Goal: Contribute content: Contribute content

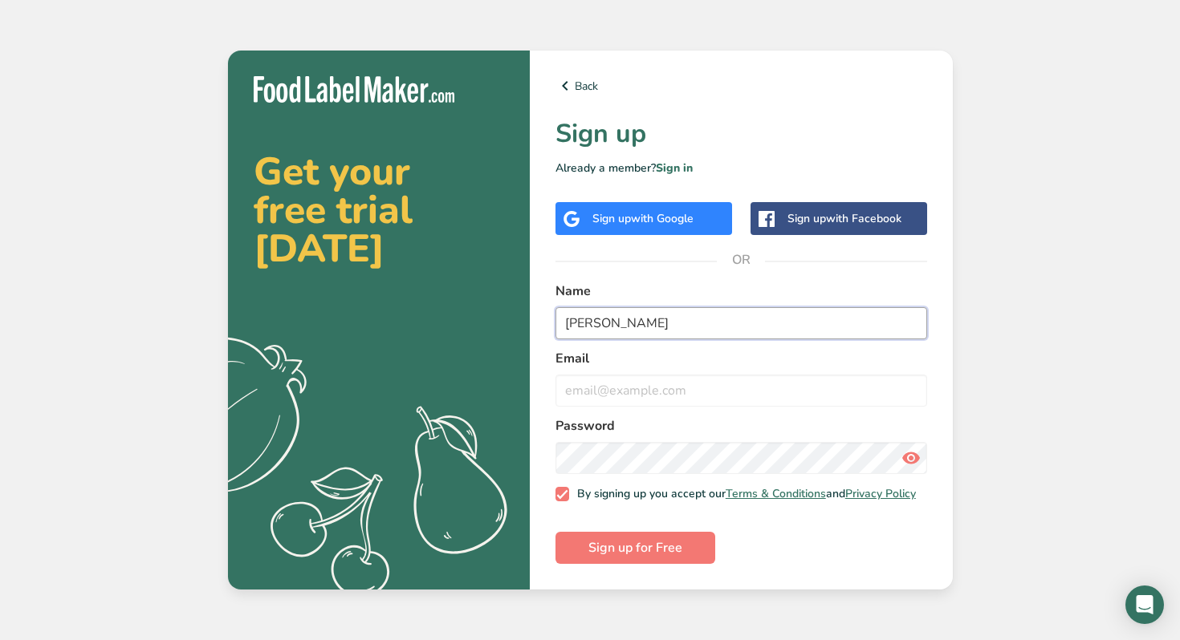
type input "[PERSON_NAME]"
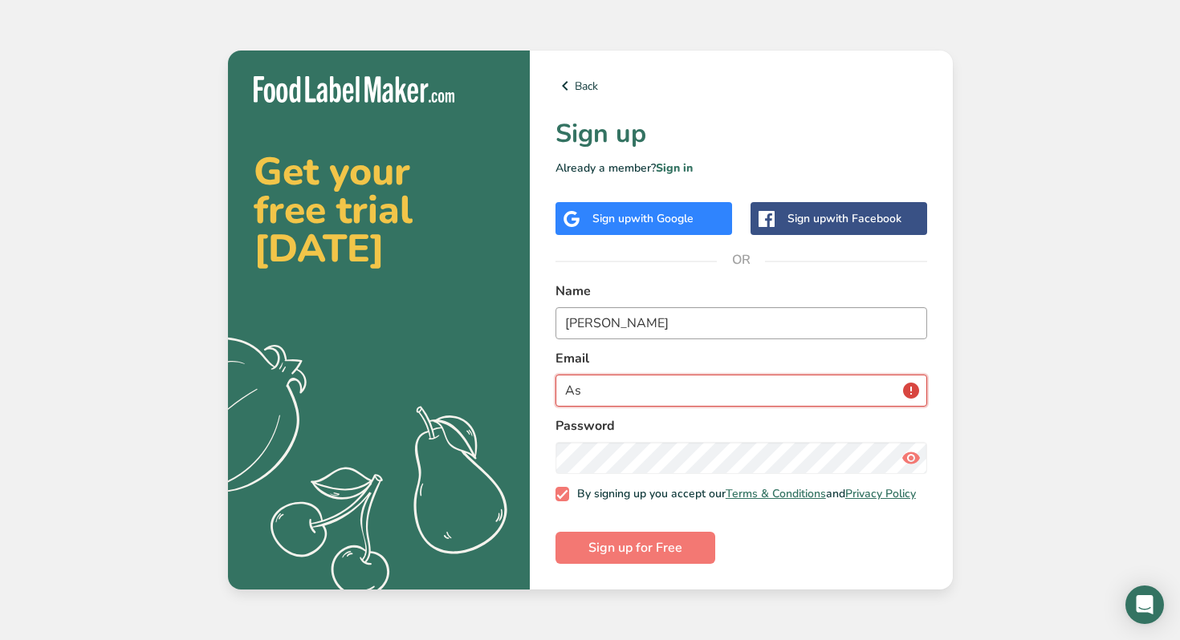
type input "A"
type input "[EMAIL_ADDRESS][DOMAIN_NAME]"
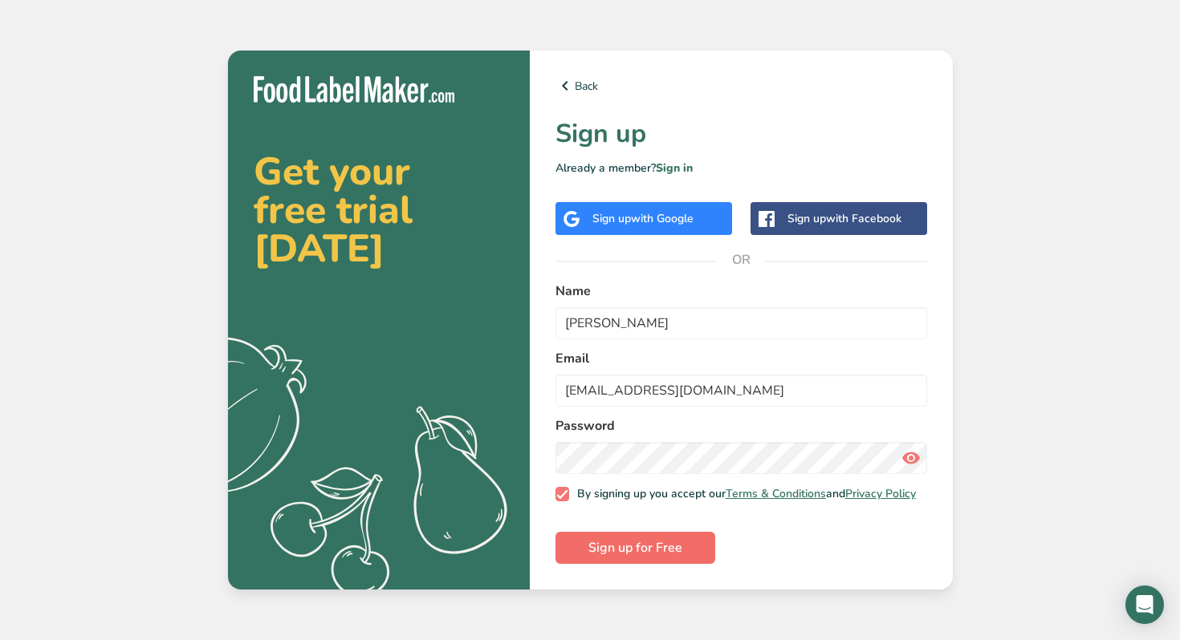
click at [599, 543] on span "Sign up for Free" at bounding box center [635, 548] width 94 height 19
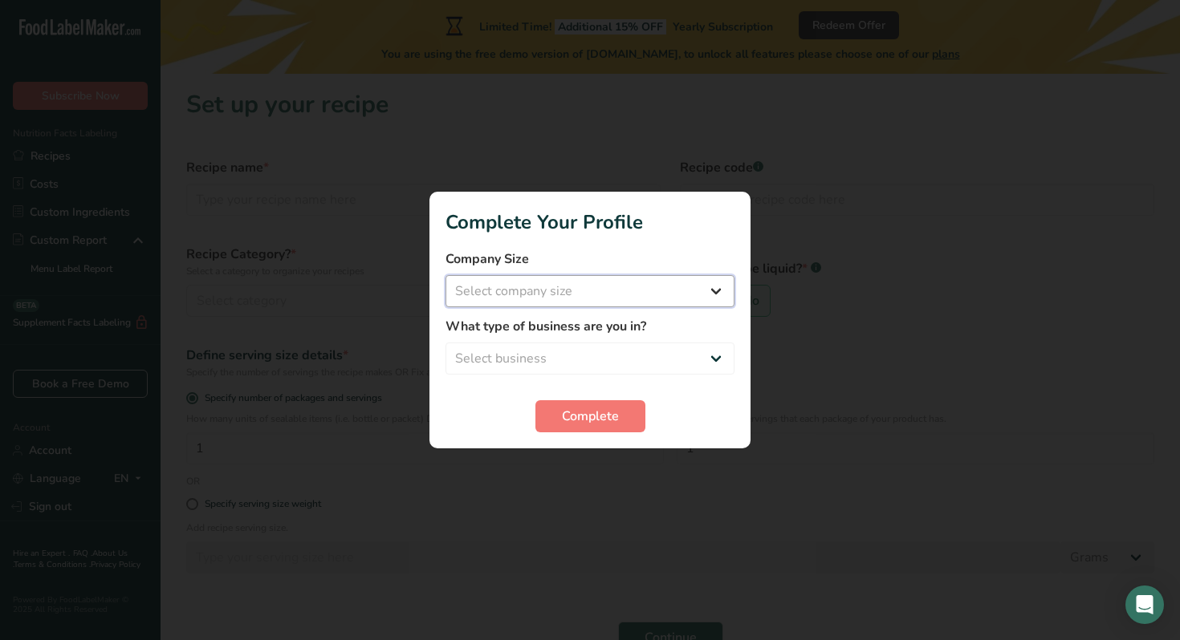
select select "1"
select select "8"
click at [572, 417] on span "Complete" at bounding box center [590, 416] width 57 height 19
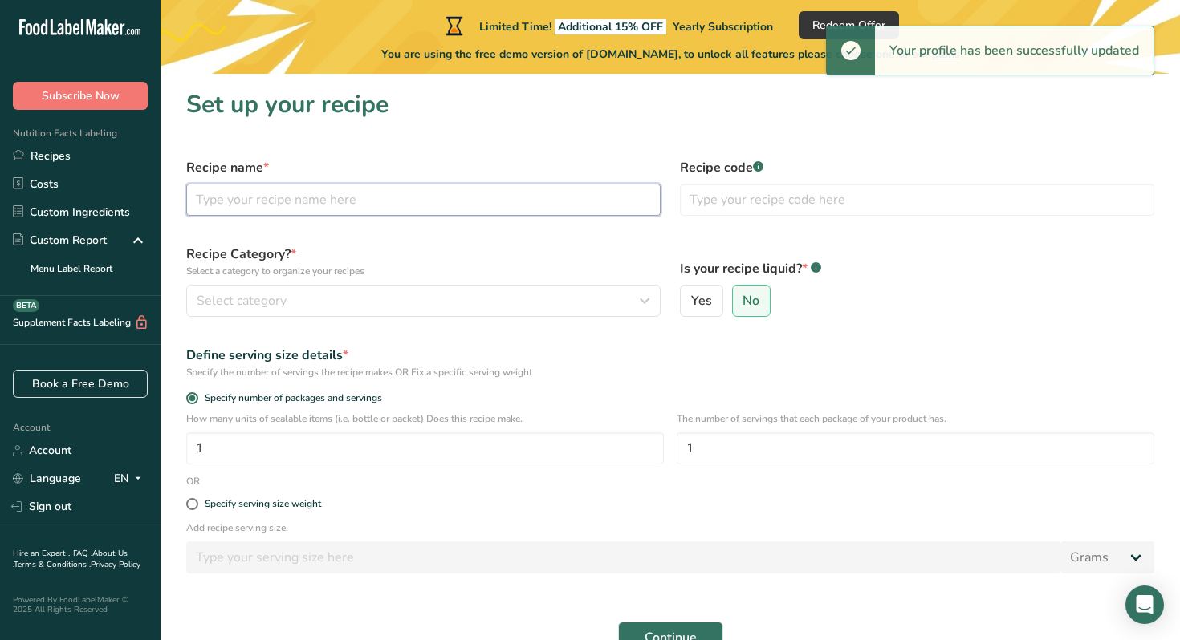
click at [348, 201] on input "text" at bounding box center [423, 200] width 474 height 32
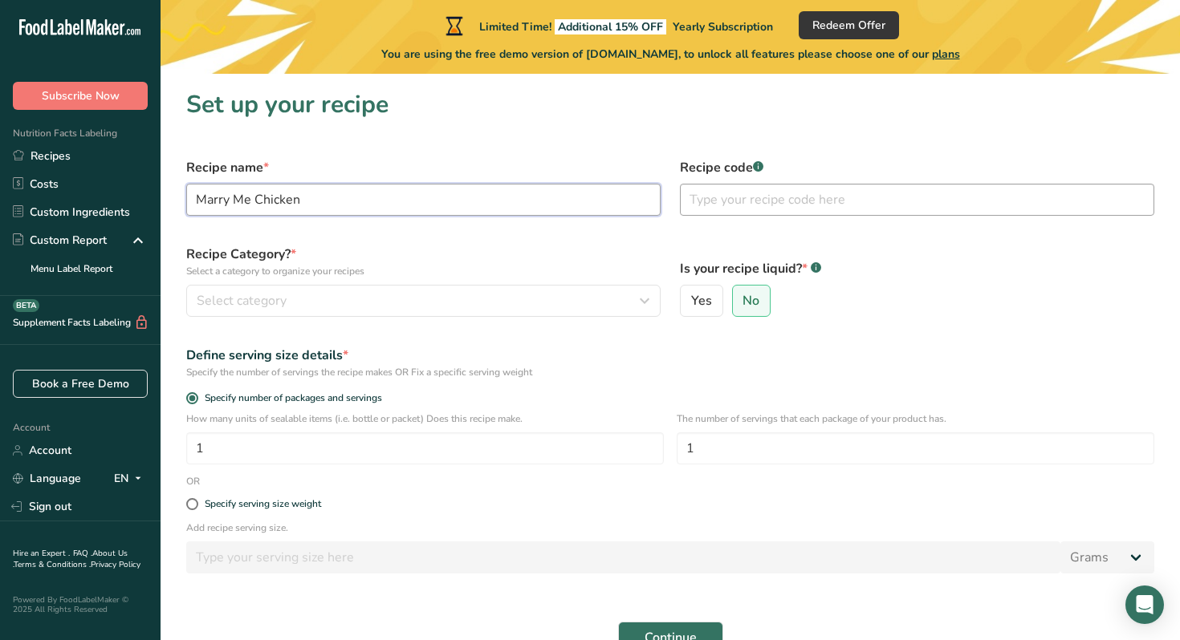
type input "Marry Me Chicken"
click at [730, 197] on input "text" at bounding box center [917, 200] width 474 height 32
click at [434, 306] on div "Select category" at bounding box center [419, 300] width 444 height 19
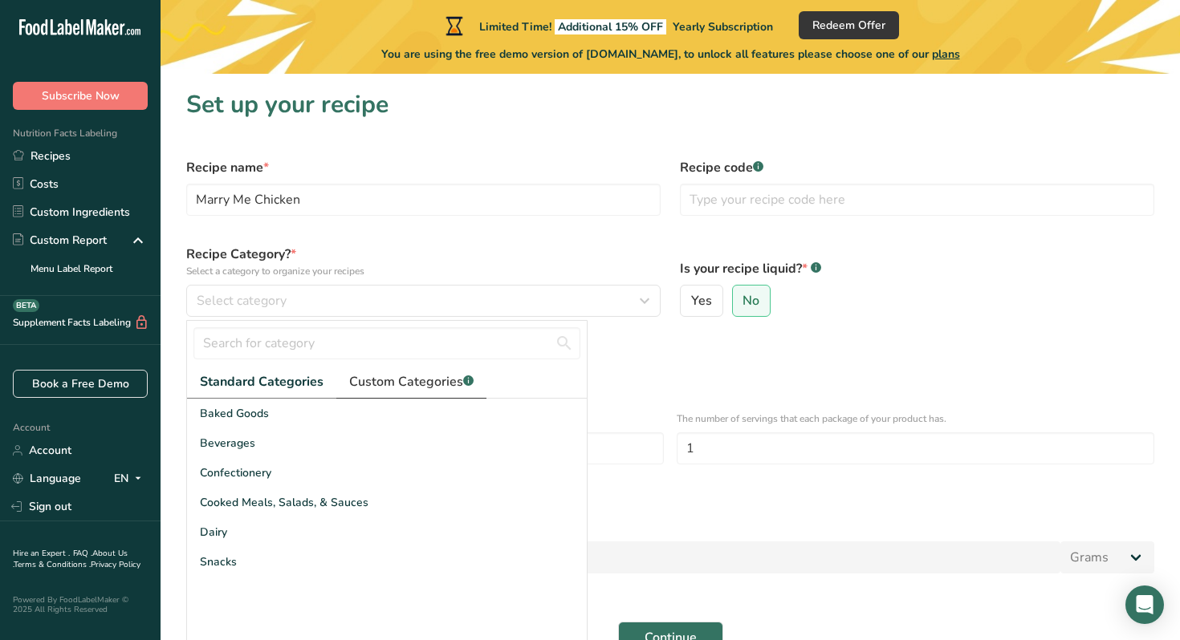
click at [394, 384] on span "Custom Categories .a-a{fill:#347362;}.b-a{fill:#fff;}" at bounding box center [411, 381] width 124 height 19
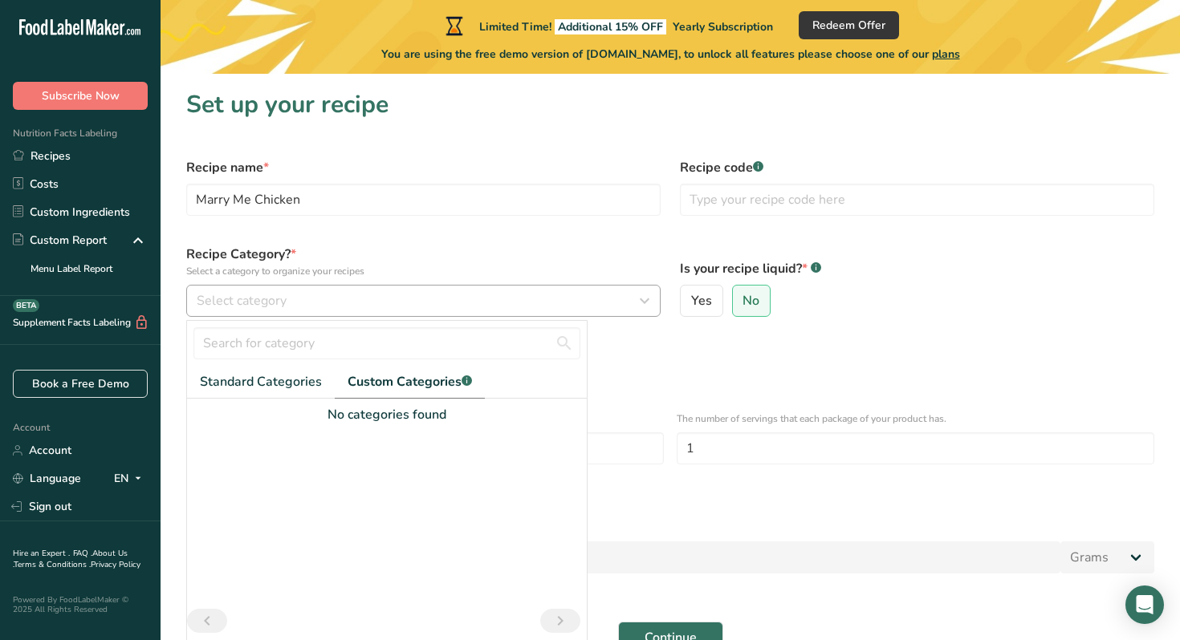
click at [339, 309] on div "Select category" at bounding box center [419, 300] width 444 height 19
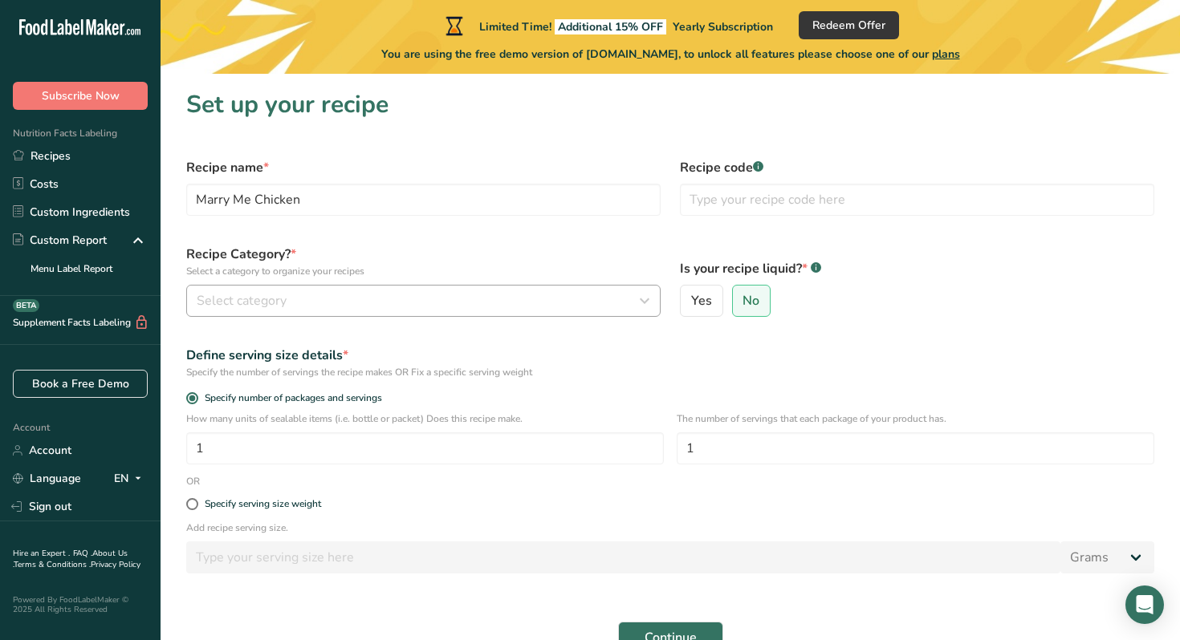
click at [339, 309] on div "Select category" at bounding box center [419, 300] width 444 height 19
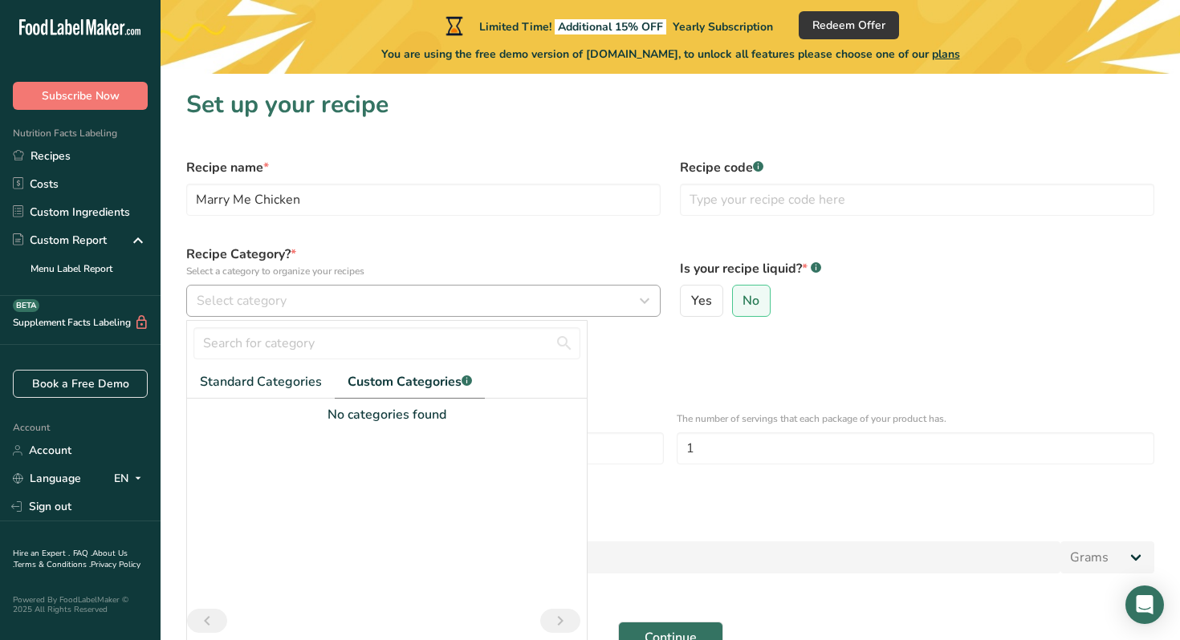
click at [311, 295] on div "Select category" at bounding box center [419, 300] width 444 height 19
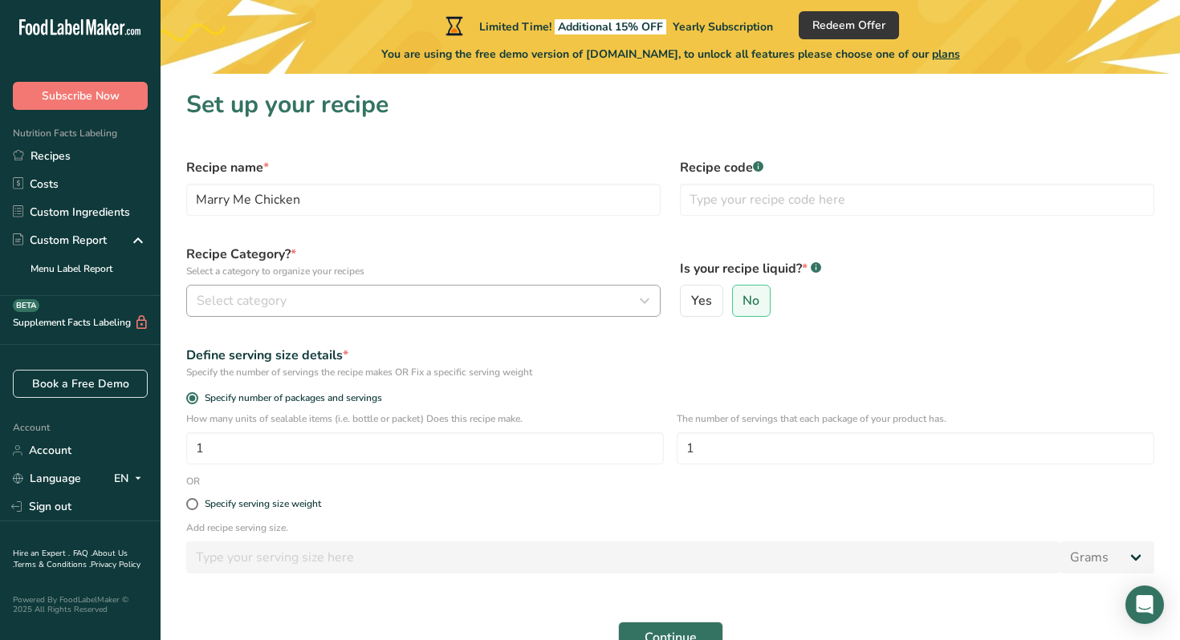
click at [311, 293] on div "Select category" at bounding box center [419, 300] width 444 height 19
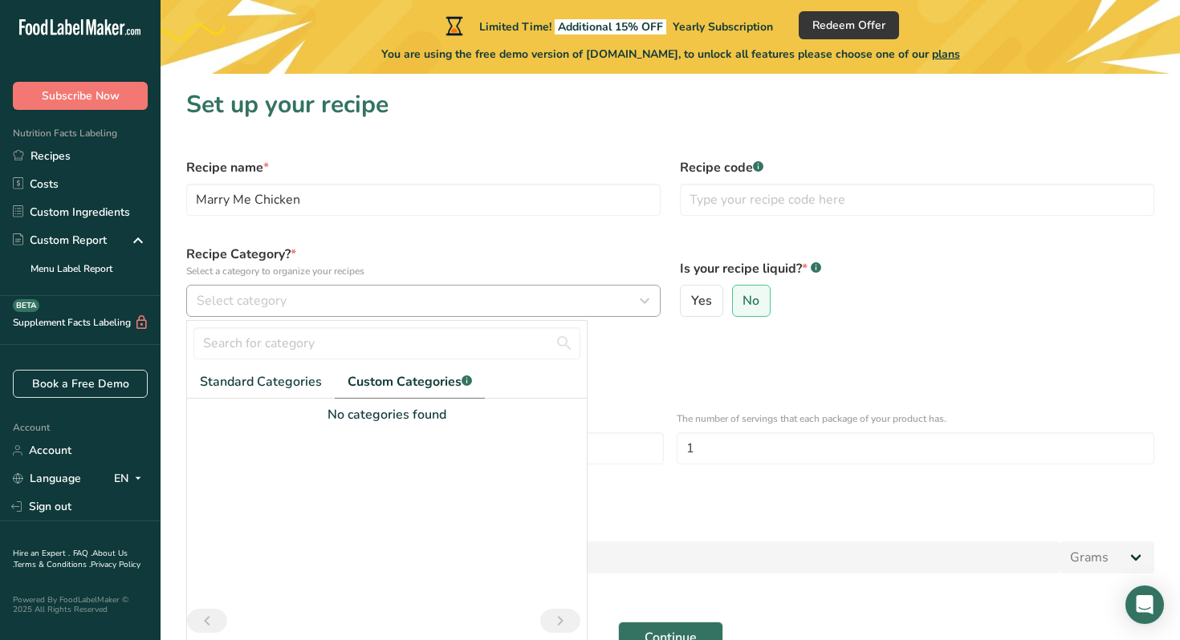
click at [311, 293] on div "Select category" at bounding box center [419, 300] width 444 height 19
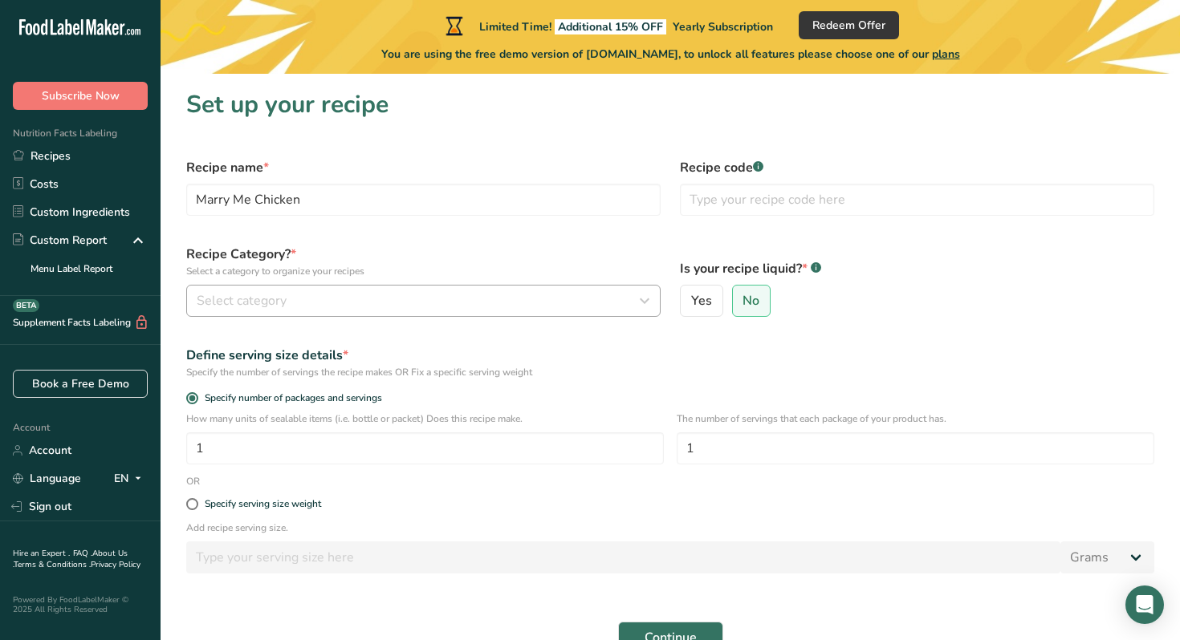
click at [311, 293] on div "Select category" at bounding box center [419, 300] width 444 height 19
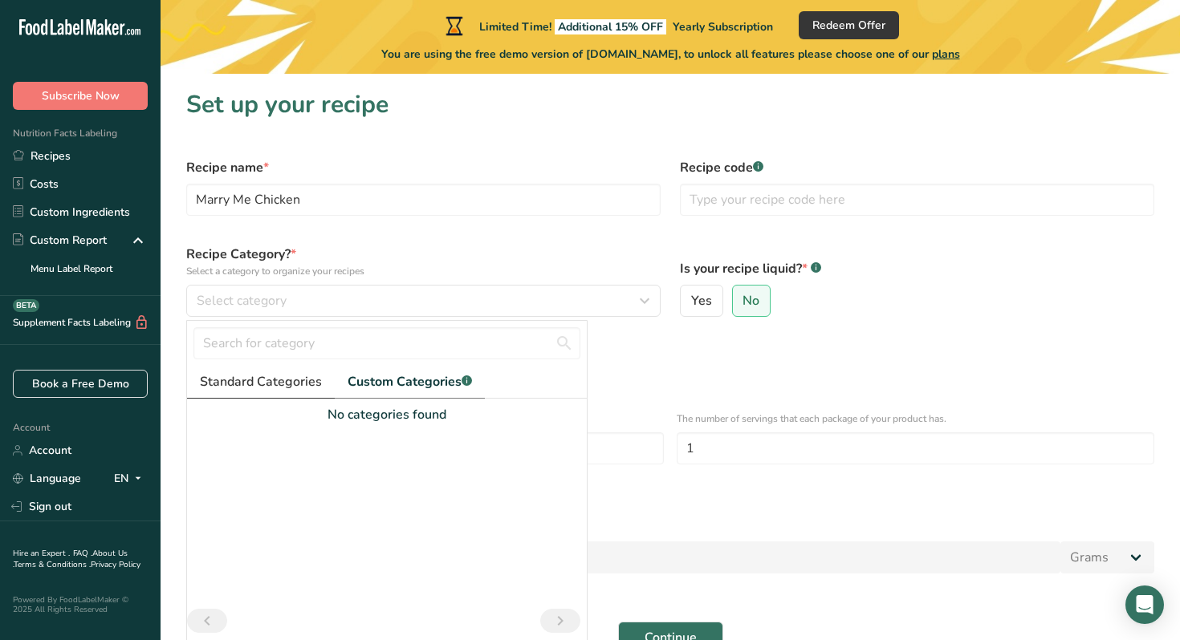
click at [287, 394] on link "Standard Categories" at bounding box center [261, 382] width 148 height 33
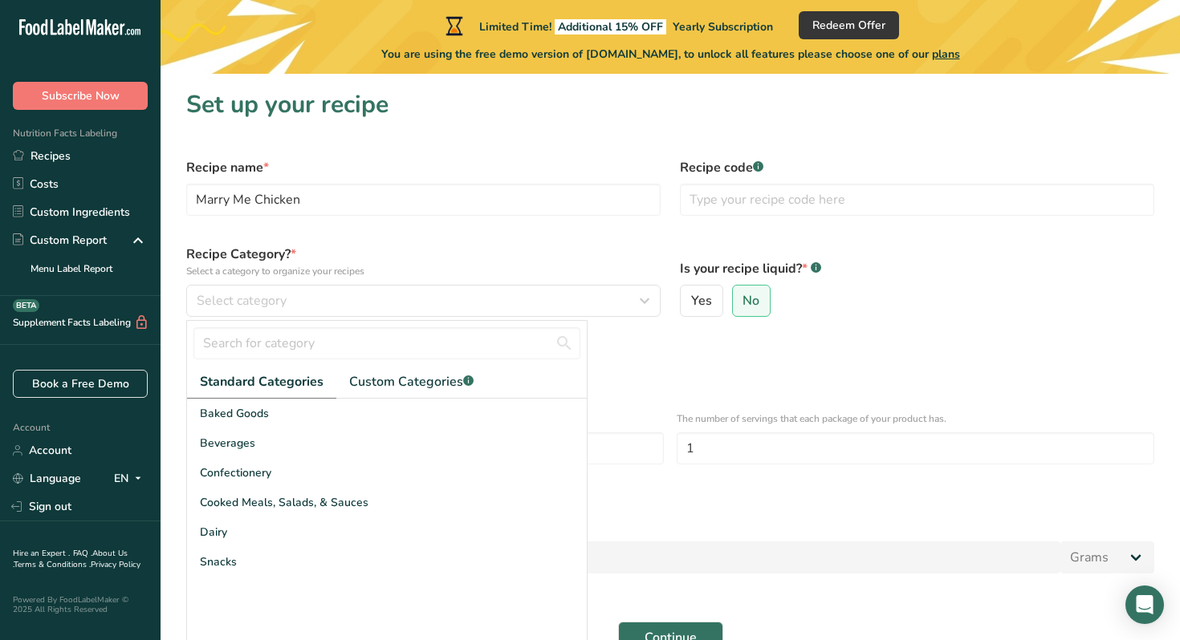
click at [449, 246] on label "Recipe Category? * Select a category to organize your recipes" at bounding box center [423, 262] width 474 height 34
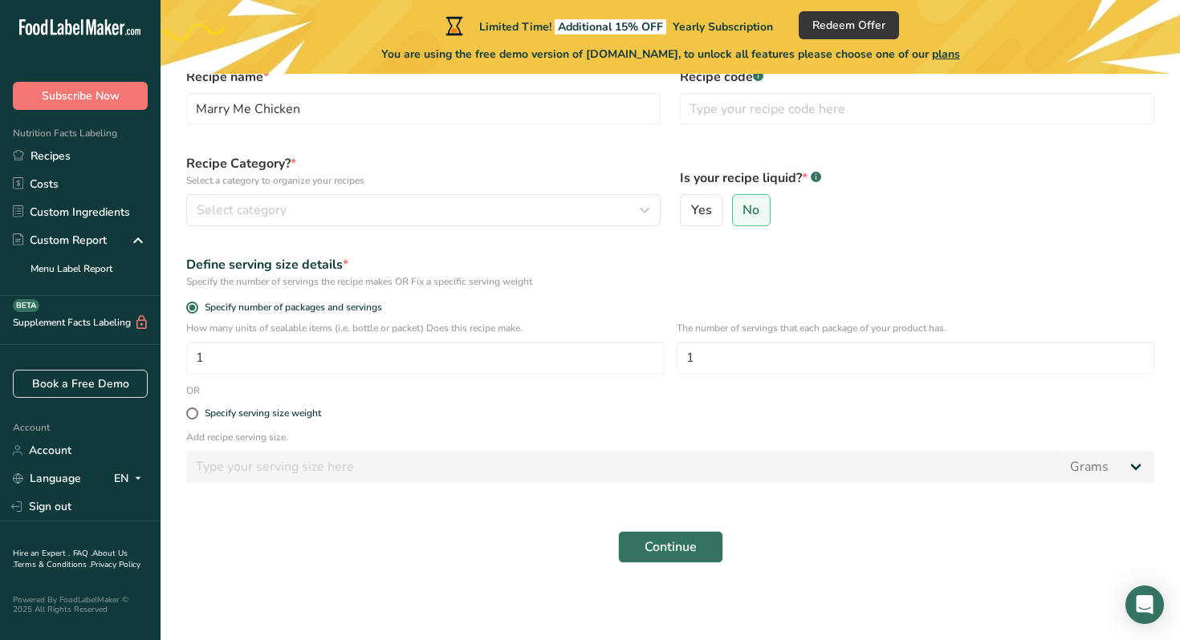
scroll to position [91, 0]
click at [436, 209] on div "Select category" at bounding box center [419, 210] width 444 height 19
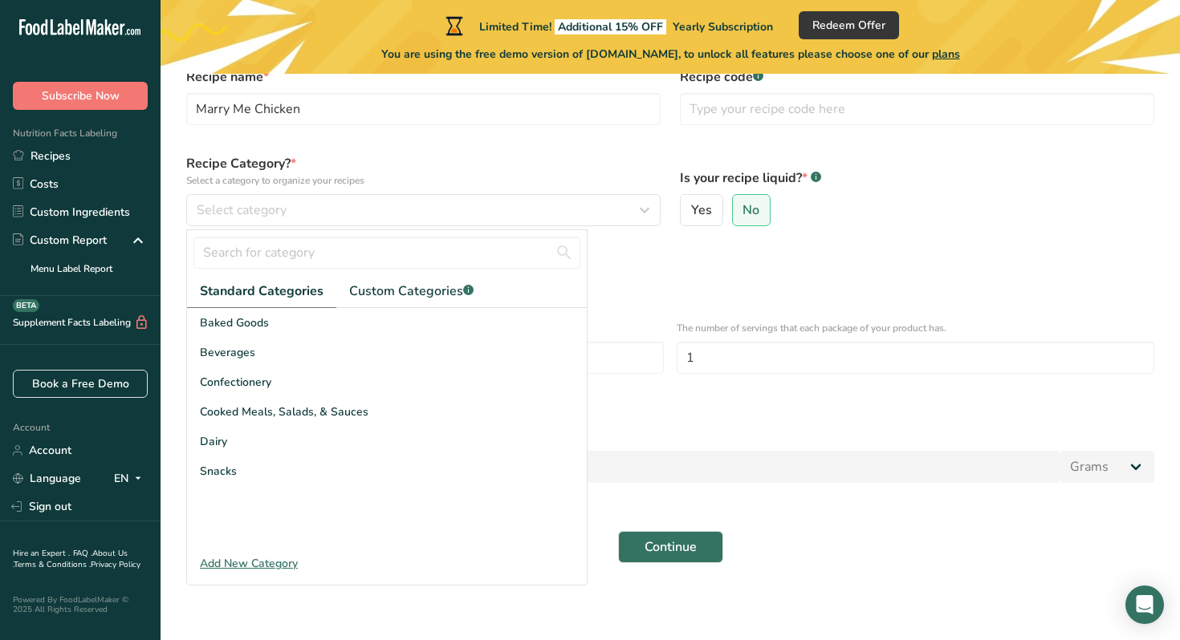
click at [275, 560] on div "Add New Category" at bounding box center [387, 563] width 400 height 17
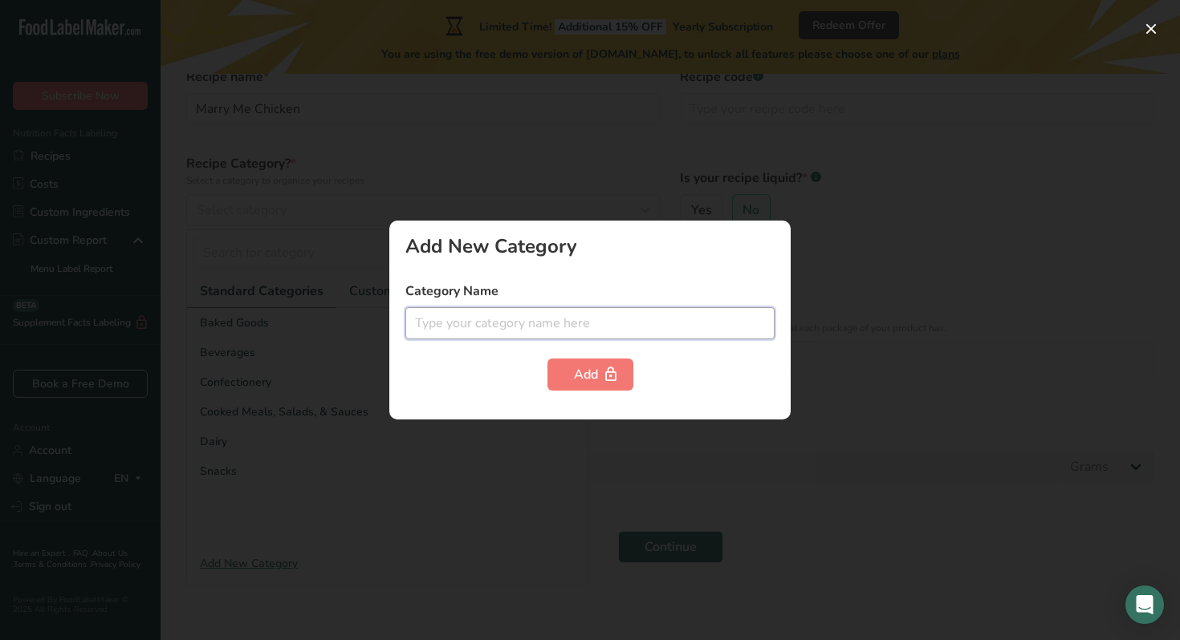
click at [419, 329] on input "text" at bounding box center [589, 323] width 369 height 32
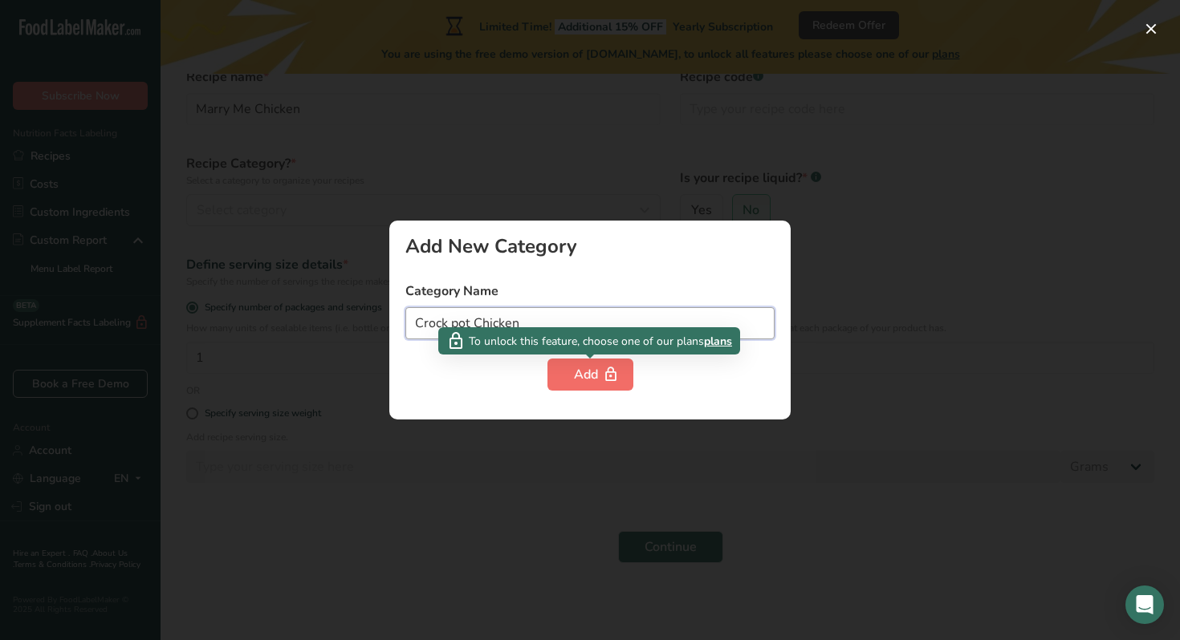
type input "Crock pot Chicken"
click at [576, 368] on div "Add" at bounding box center [590, 374] width 33 height 19
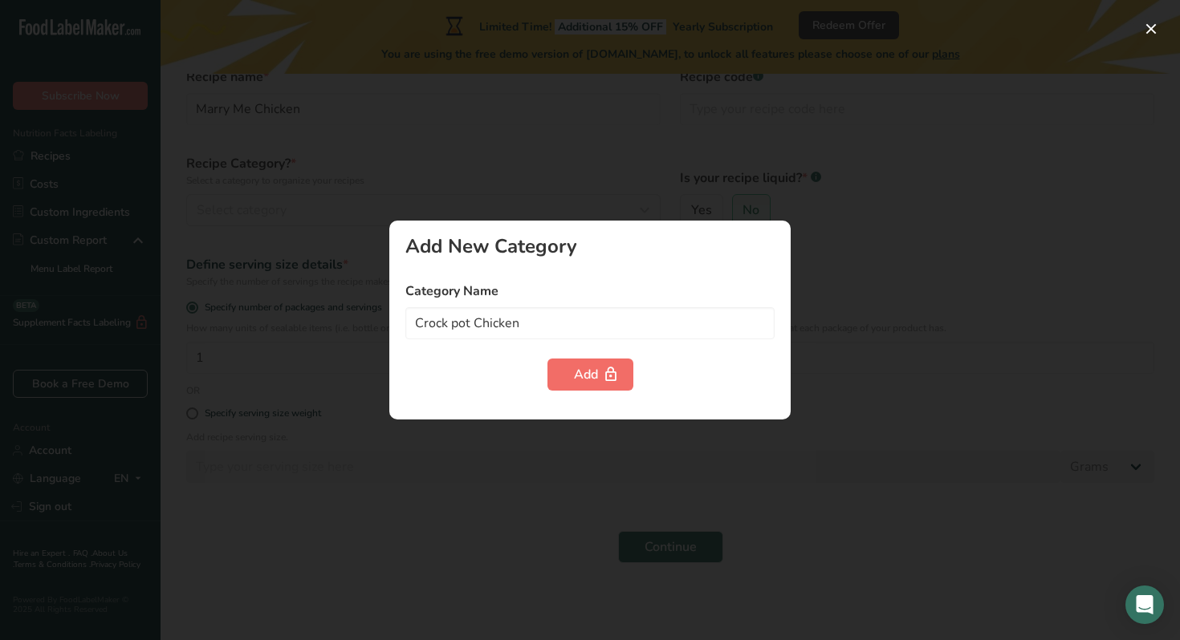
click at [576, 368] on div "Add" at bounding box center [590, 374] width 33 height 19
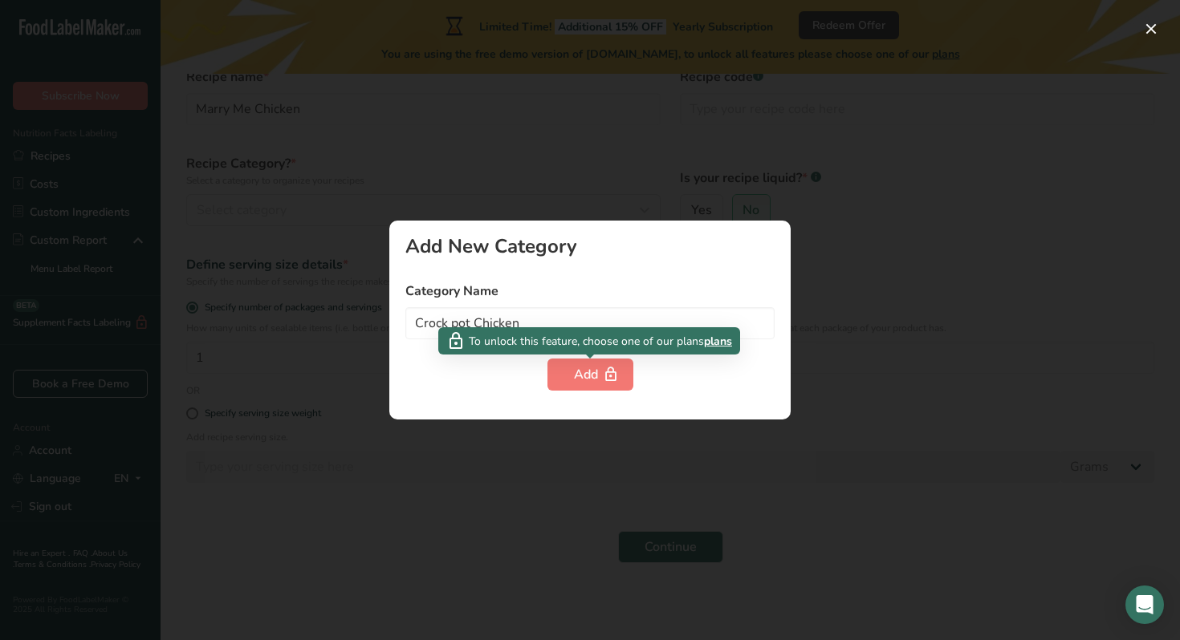
click at [714, 342] on span "plans" at bounding box center [718, 341] width 28 height 17
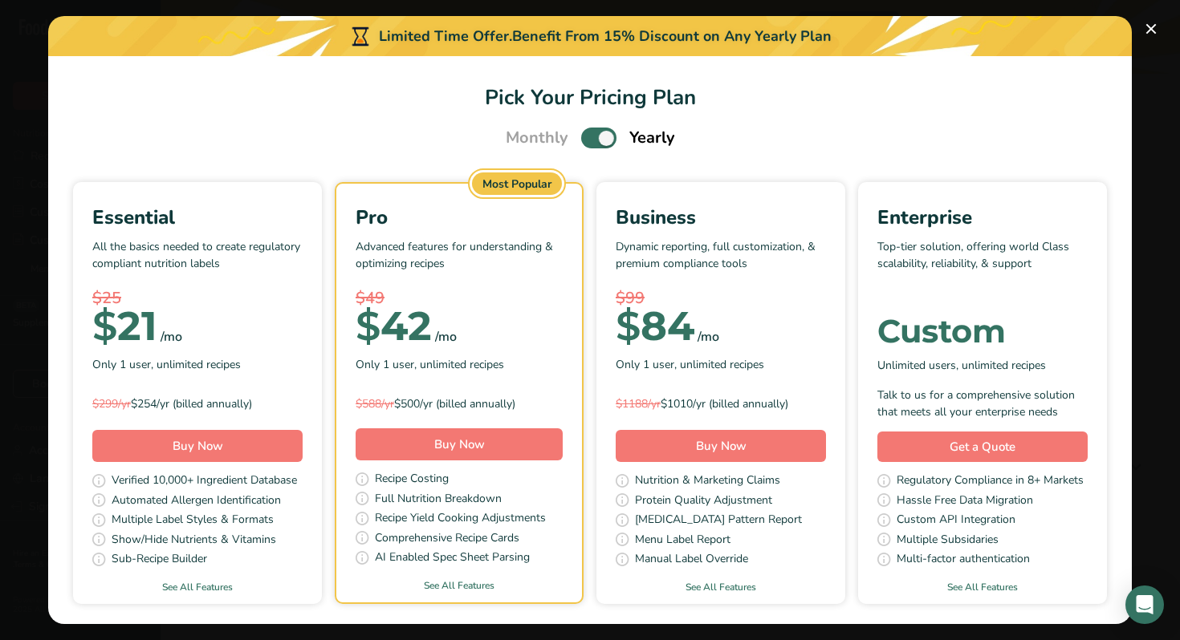
click at [1167, 57] on div "Pick Your Pricing Plan Modal" at bounding box center [590, 320] width 1180 height 640
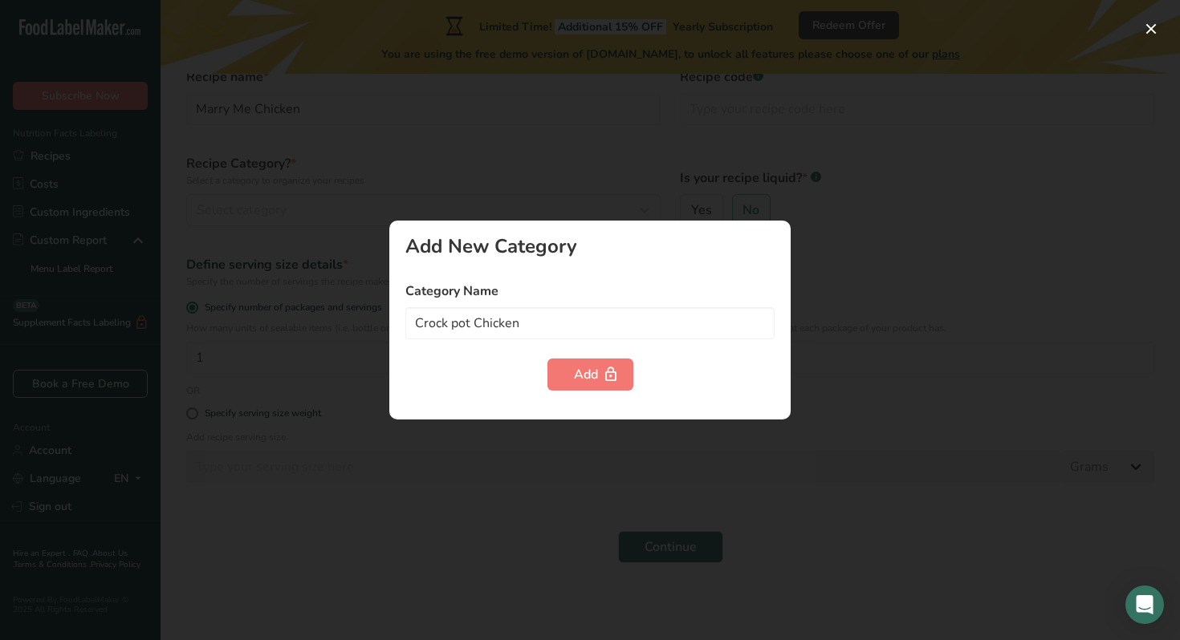
click at [656, 440] on div at bounding box center [590, 320] width 1180 height 640
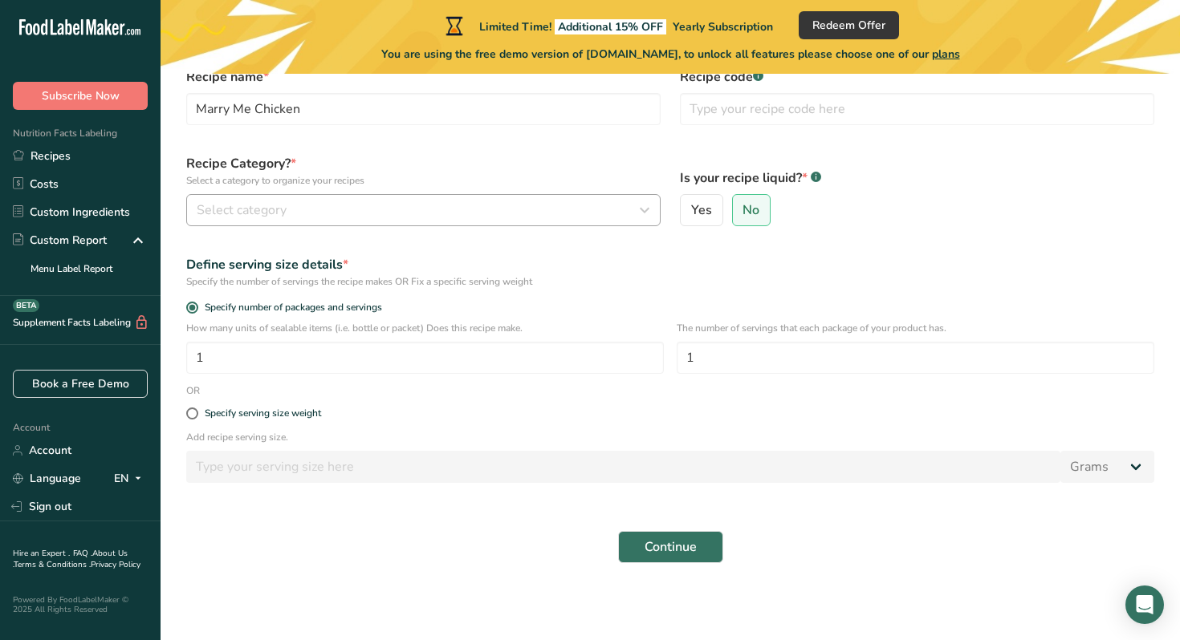
click at [287, 216] on div "Select category" at bounding box center [419, 210] width 444 height 19
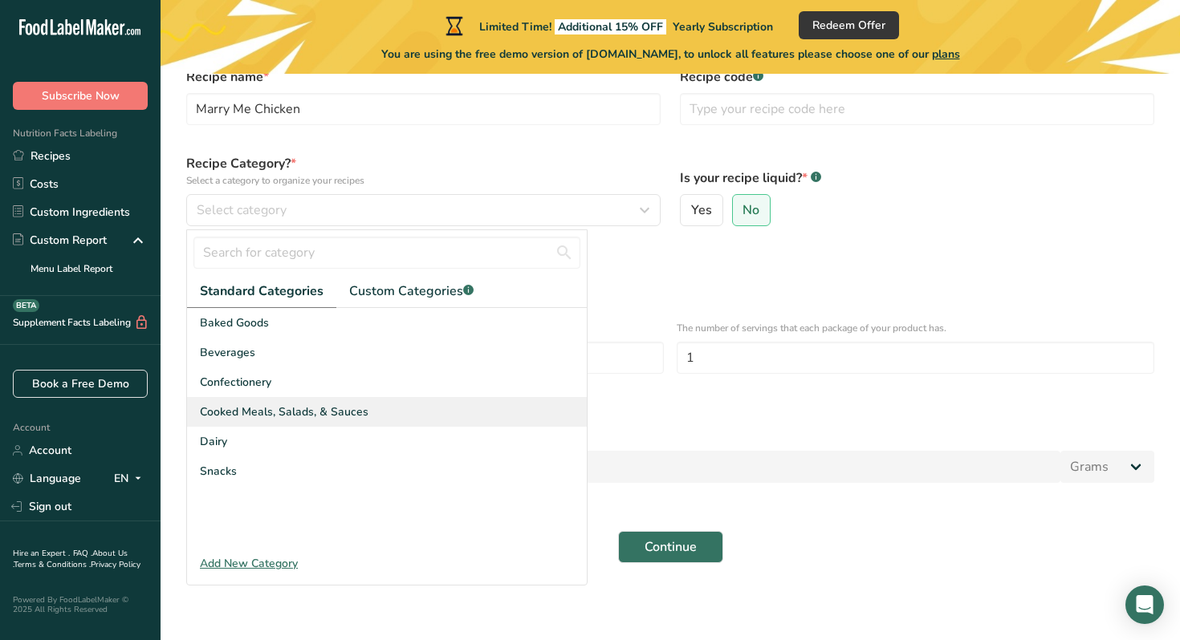
click at [300, 411] on span "Cooked Meals, Salads, & Sauces" at bounding box center [284, 412] width 169 height 17
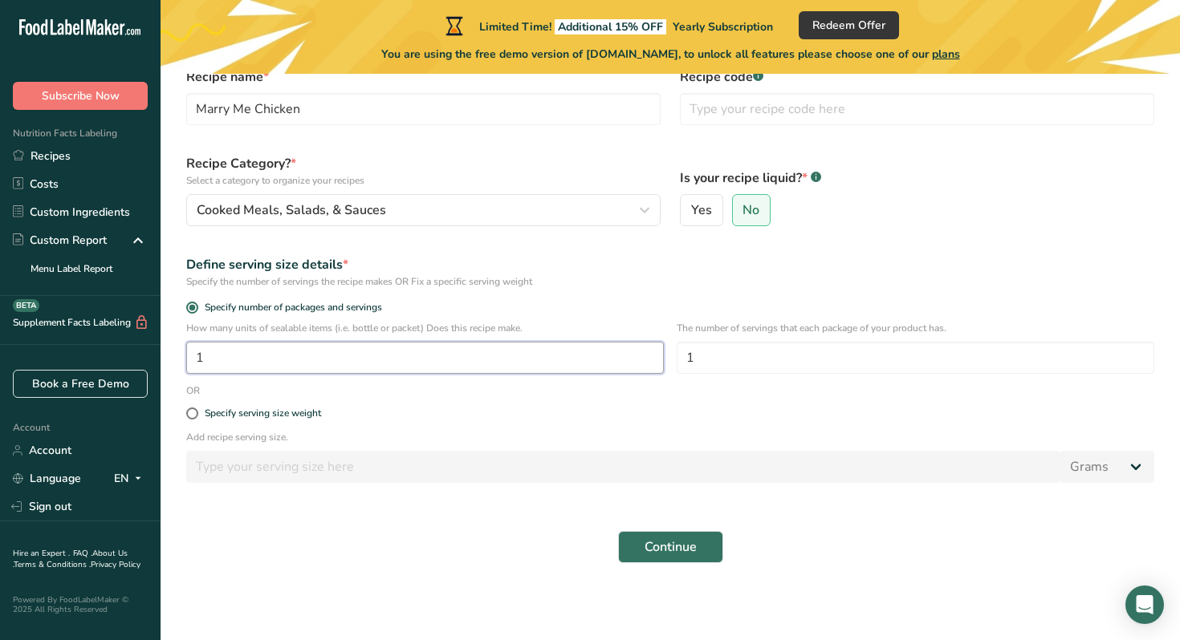
click at [482, 365] on input "1" at bounding box center [425, 358] width 478 height 32
click at [396, 372] on input "1" at bounding box center [425, 358] width 478 height 32
type input "1"
type input "4"
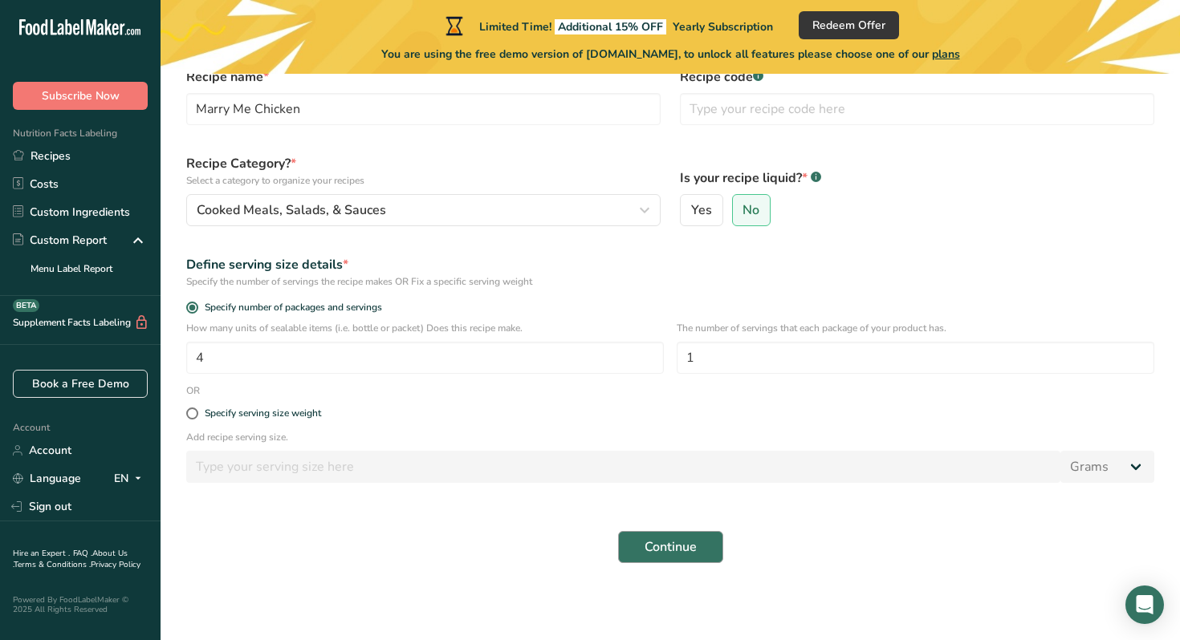
click at [698, 546] on button "Continue" at bounding box center [670, 547] width 105 height 32
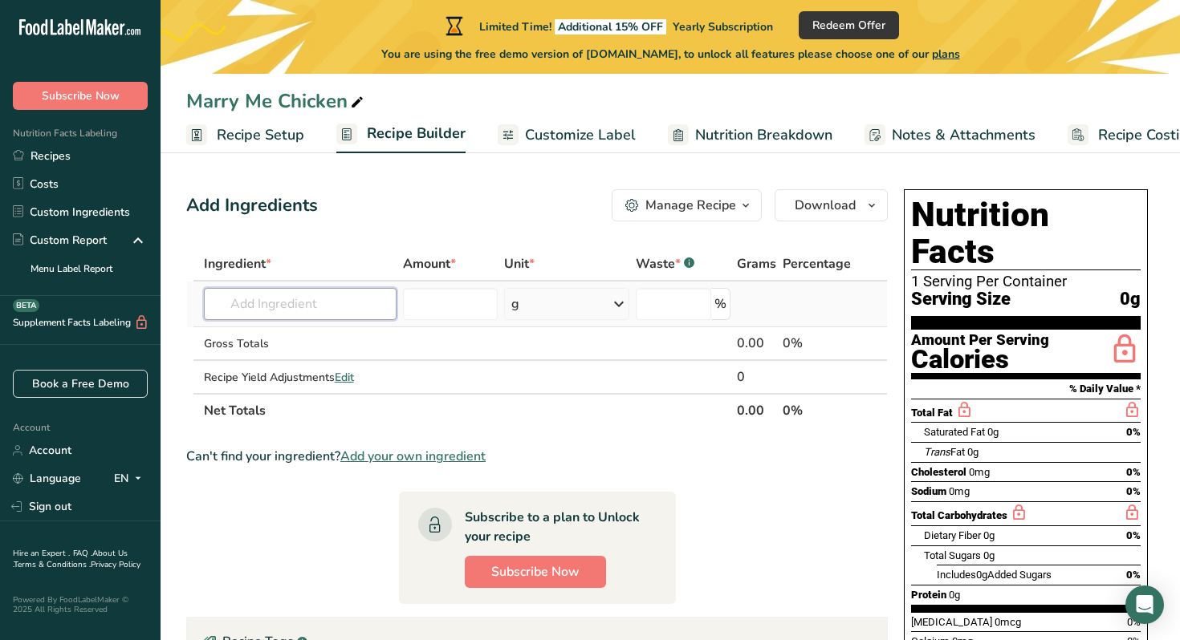
click at [337, 300] on input "text" at bounding box center [300, 304] width 193 height 32
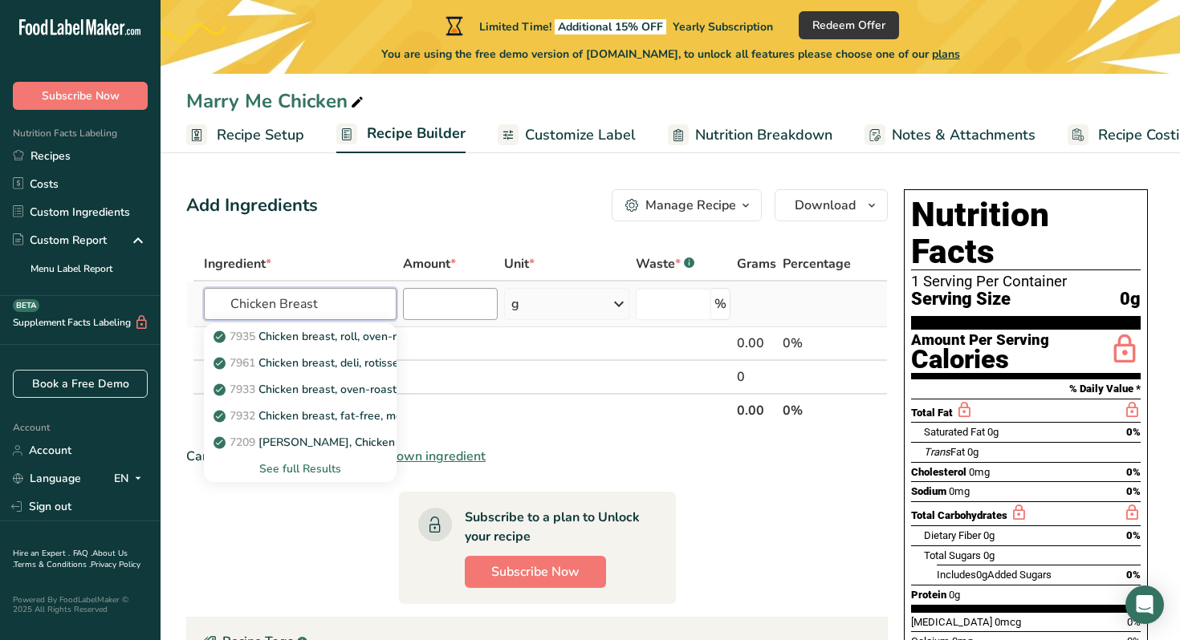
type input "Chicken Breast"
click at [437, 308] on input "number" at bounding box center [450, 304] width 95 height 32
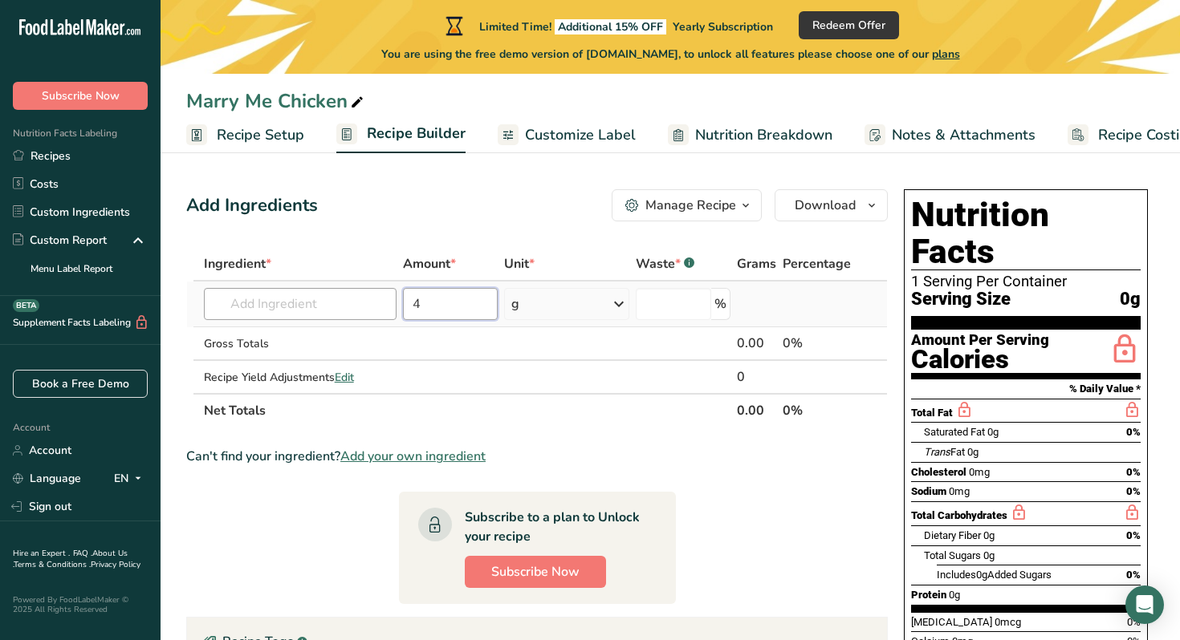
type input "4"
click at [376, 307] on input "text" at bounding box center [300, 304] width 193 height 32
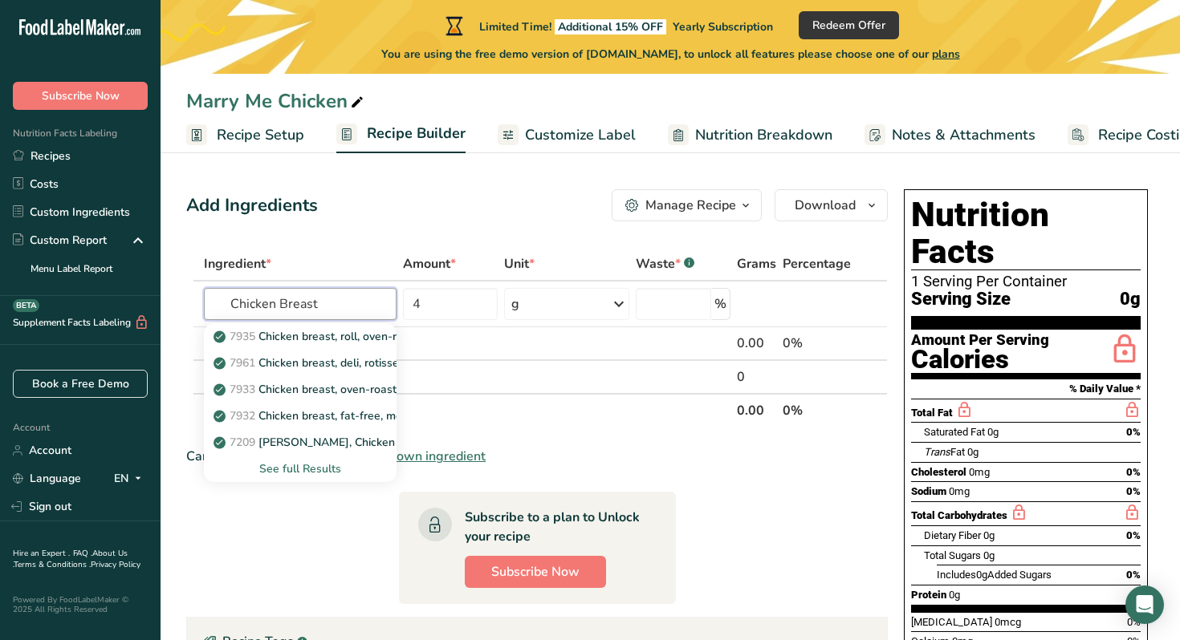
type input "Chicken Breast"
click at [581, 438] on section "Ingredient * Amount * Unit * Waste * .a-a{fill:#347362;}.b-a{fill:#fff;} Grams …" at bounding box center [536, 601] width 701 height 709
